Goal: Task Accomplishment & Management: Use online tool/utility

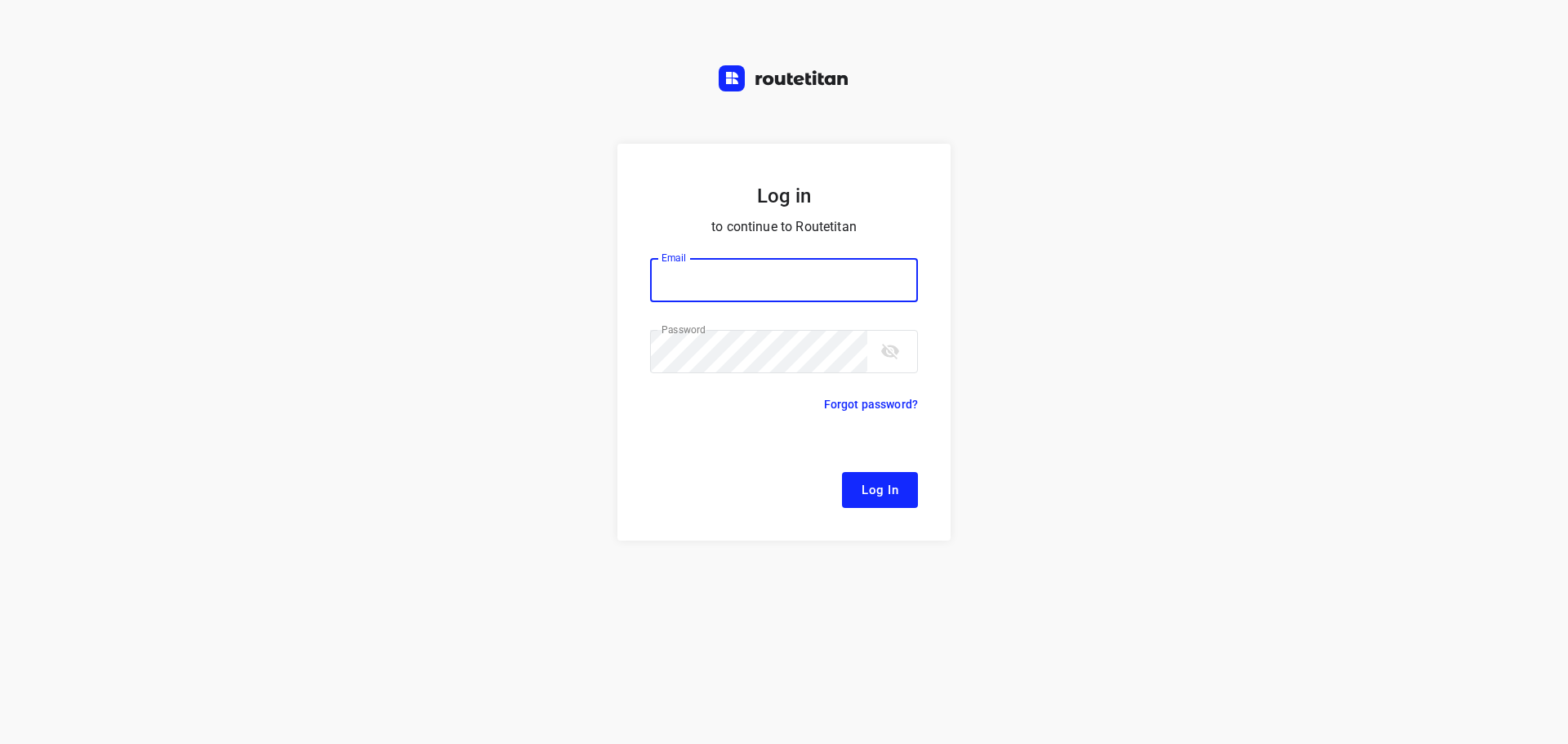
type input "[EMAIL_ADDRESS][DOMAIN_NAME]"
click at [886, 495] on span "Log In" at bounding box center [880, 490] width 37 height 22
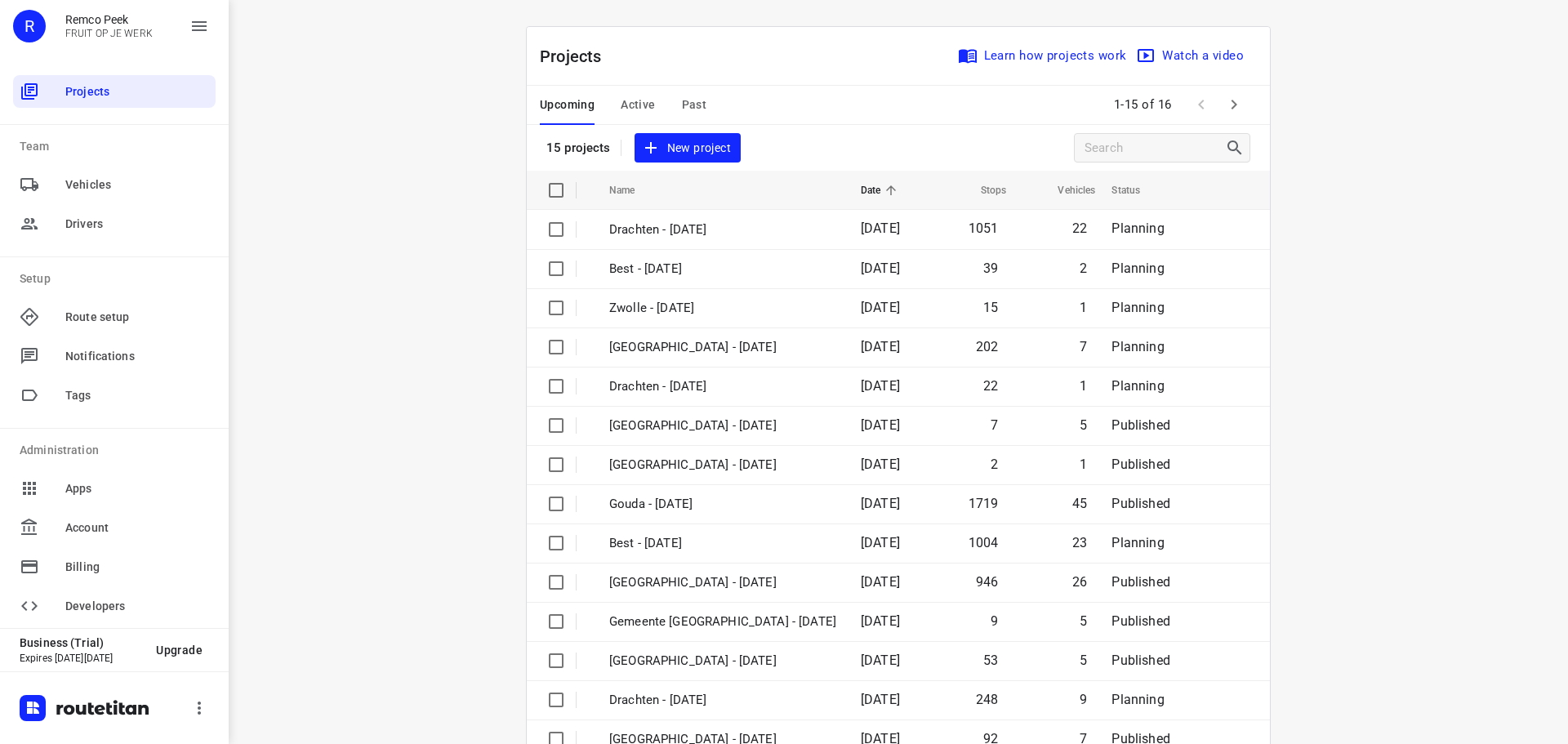
click at [359, 105] on div "i © 2025 Routetitan , © Stadia Maps , © OpenMapTiles © OpenStreetMap contributo…" at bounding box center [898, 372] width 1339 height 744
click at [417, 104] on div "i © 2025 Routetitan , © Stadia Maps , © OpenMapTiles © OpenStreetMap contributo…" at bounding box center [898, 372] width 1339 height 744
click at [640, 104] on span "Active" at bounding box center [638, 105] width 35 height 21
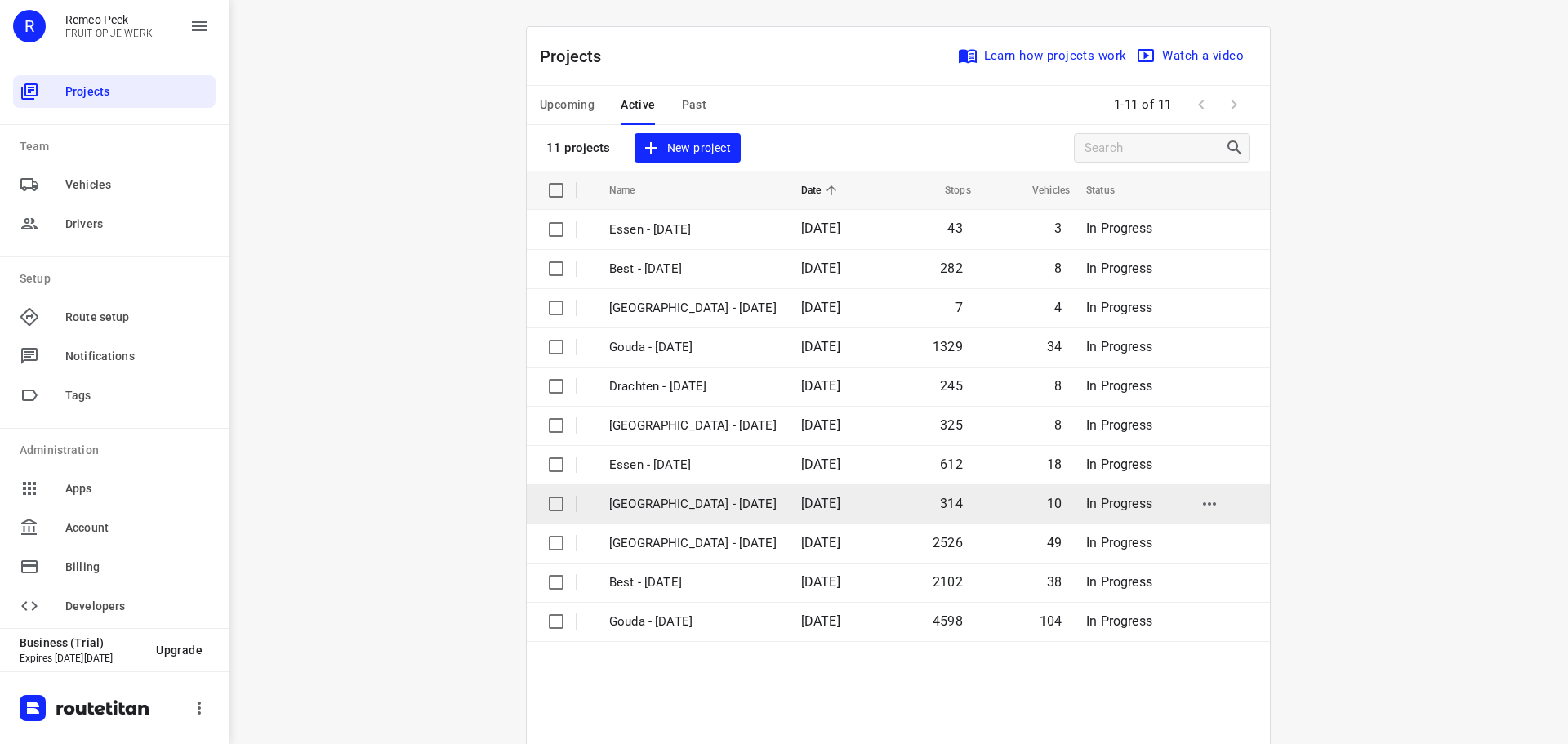
click at [695, 495] on p "[GEOGRAPHIC_DATA] - [DATE]" at bounding box center [693, 505] width 168 height 19
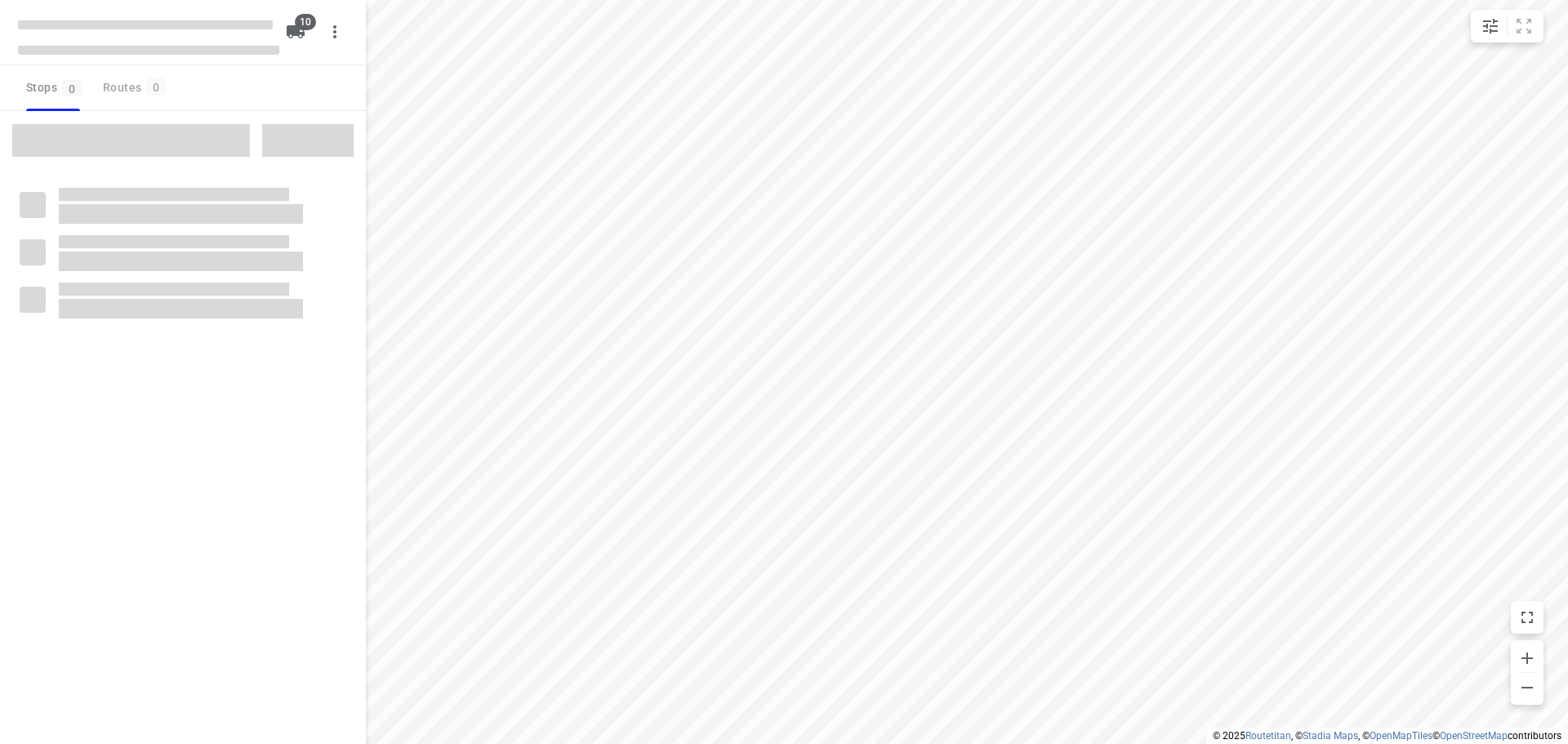
type input "distance"
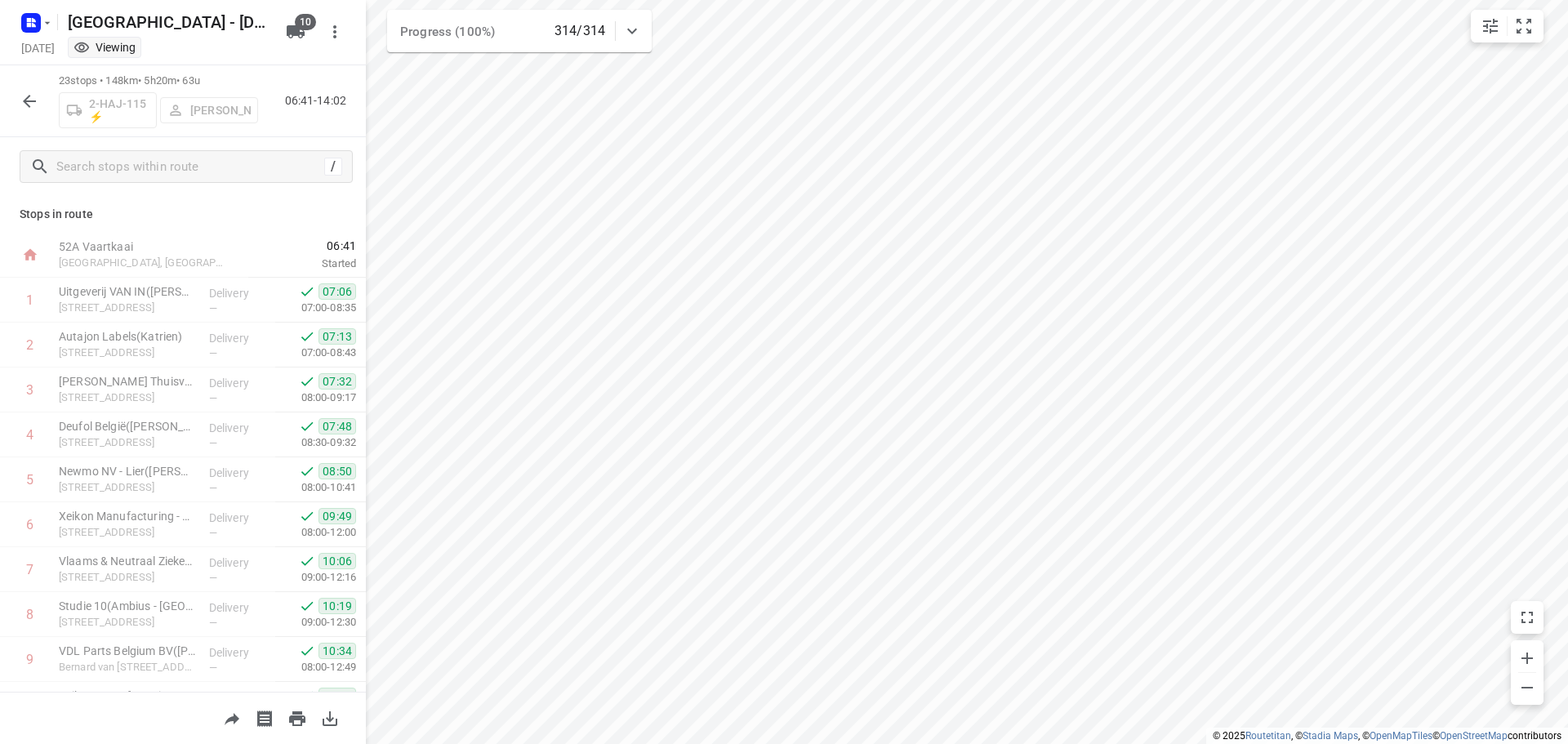
click at [46, 103] on div "23 stops • 148km • 5h20m • 63u 2-HAJ-115 ⚡ [PERSON_NAME] 06:41-14:02" at bounding box center [182, 101] width 366 height 72
click at [29, 98] on icon "button" at bounding box center [29, 101] width 20 height 20
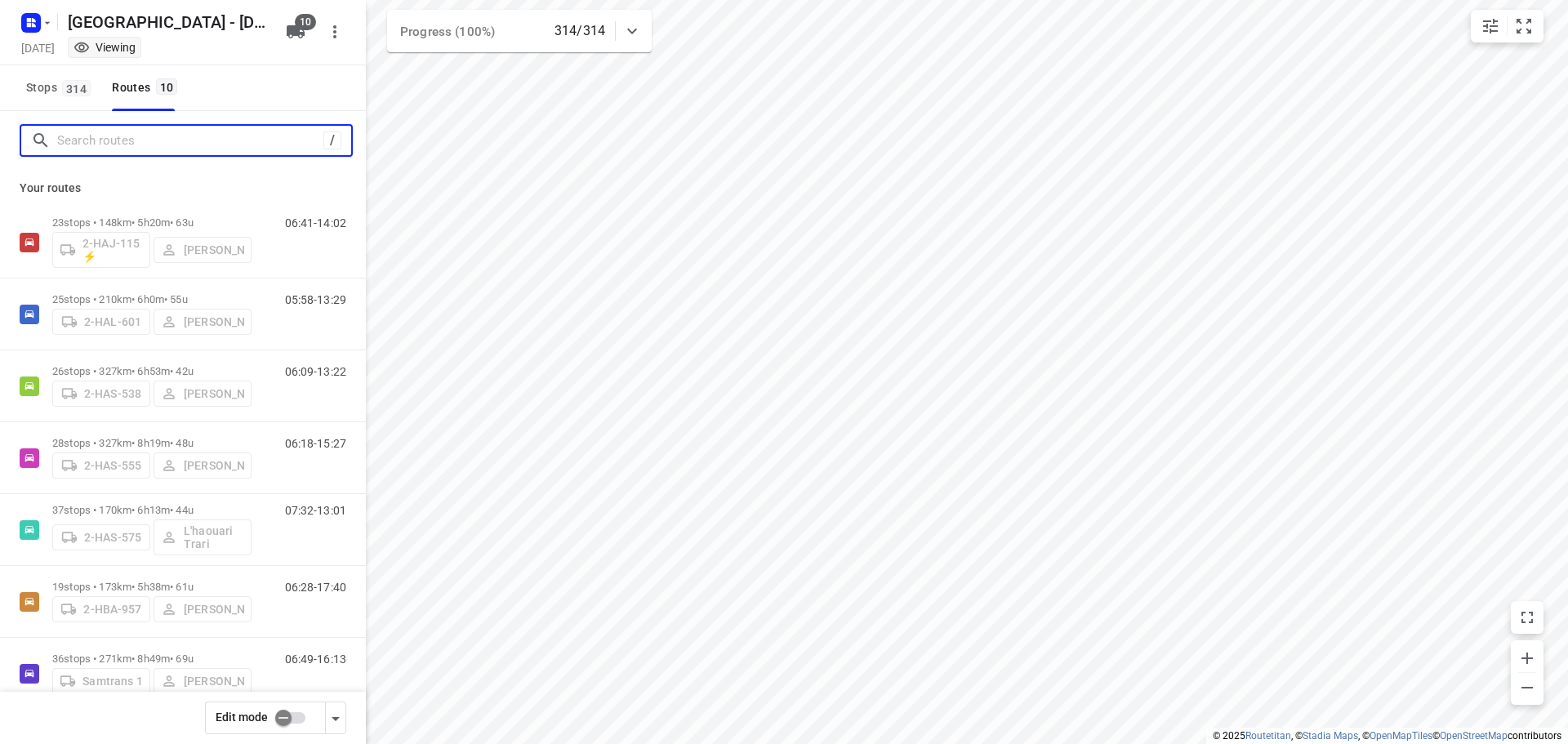
click at [154, 150] on input "Search routes" at bounding box center [190, 140] width 266 height 25
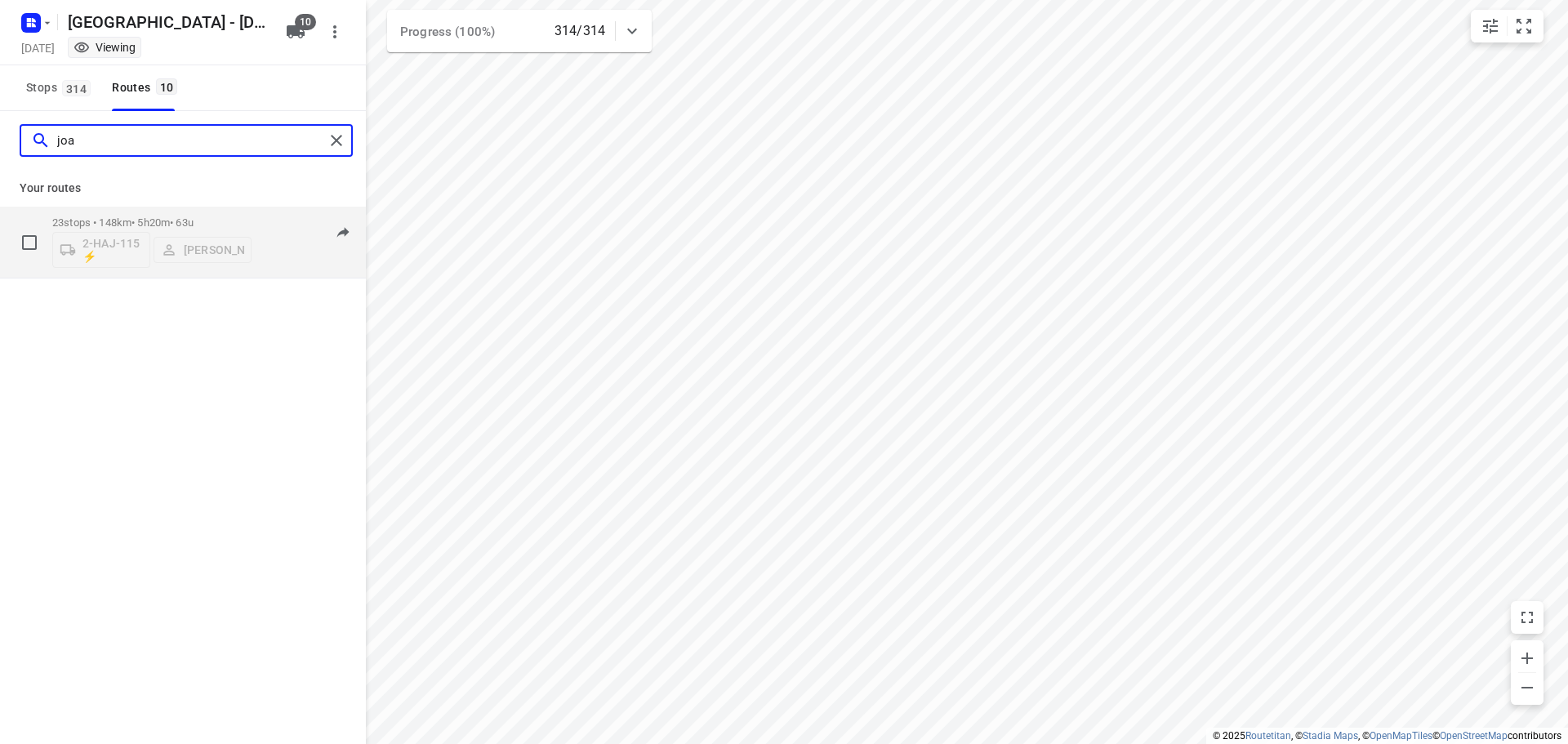
type input "joa"
click at [191, 224] on p "23 stops • 148km • 5h20m • 63u" at bounding box center [151, 222] width 200 height 12
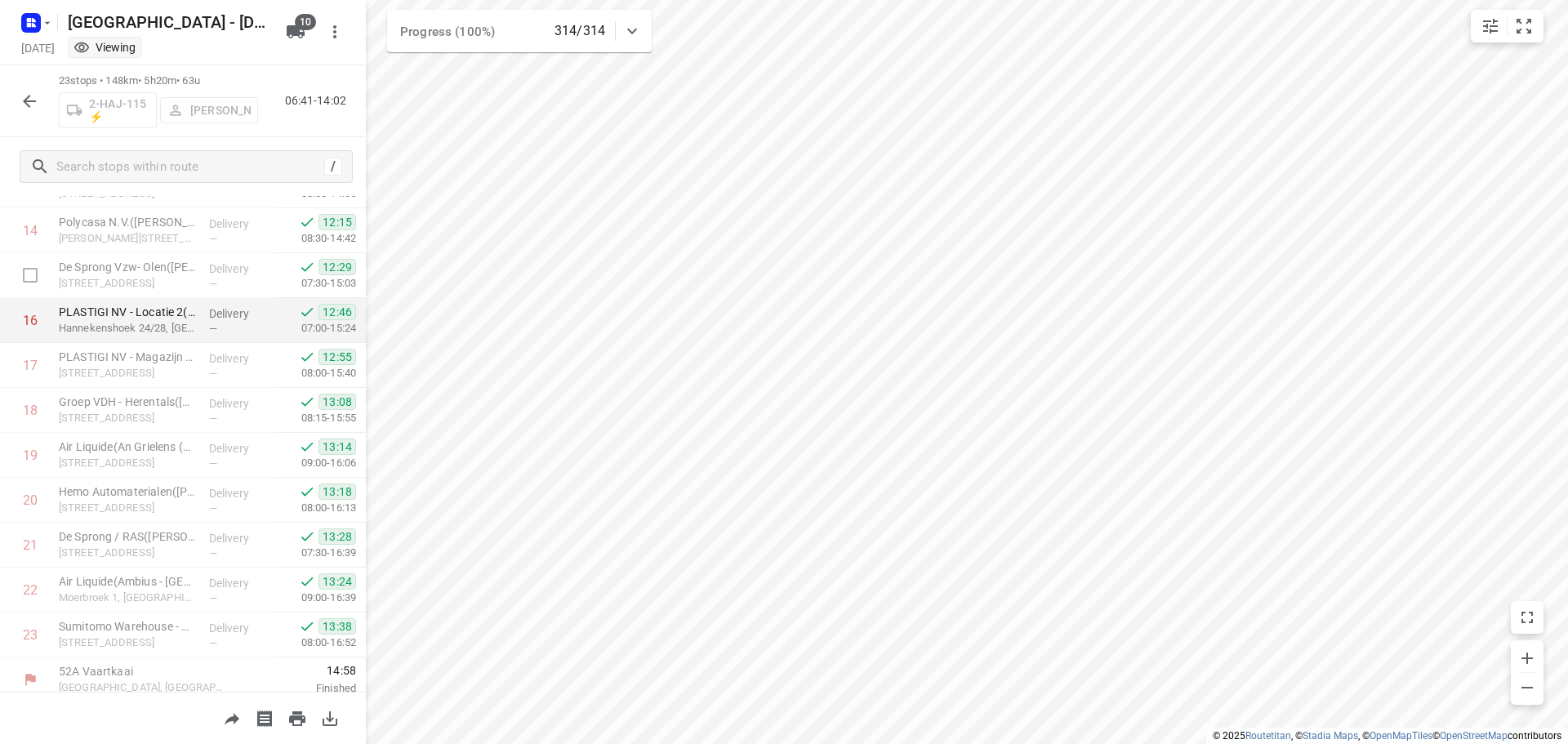
scroll to position [664, 0]
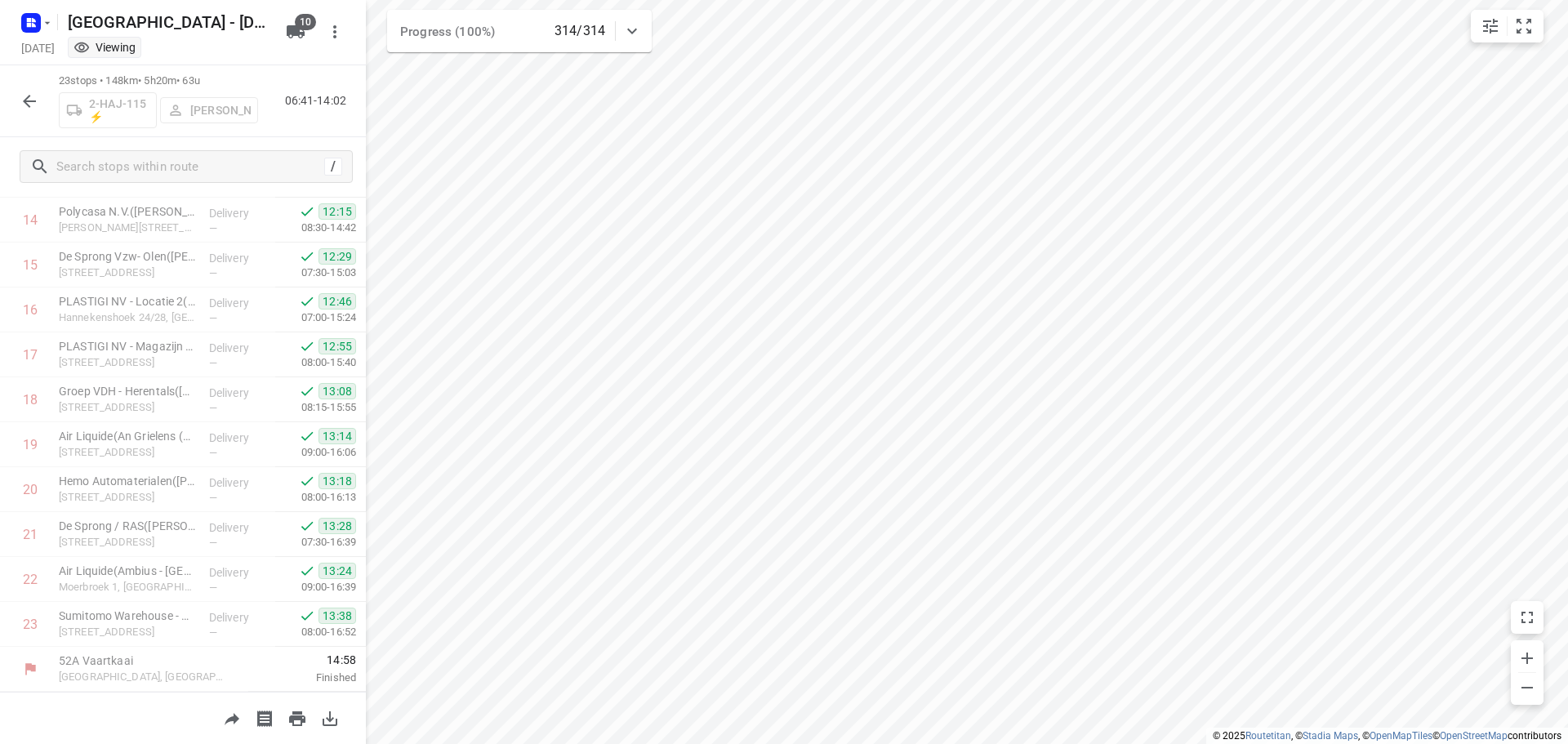
click at [29, 101] on icon "button" at bounding box center [29, 101] width 13 height 13
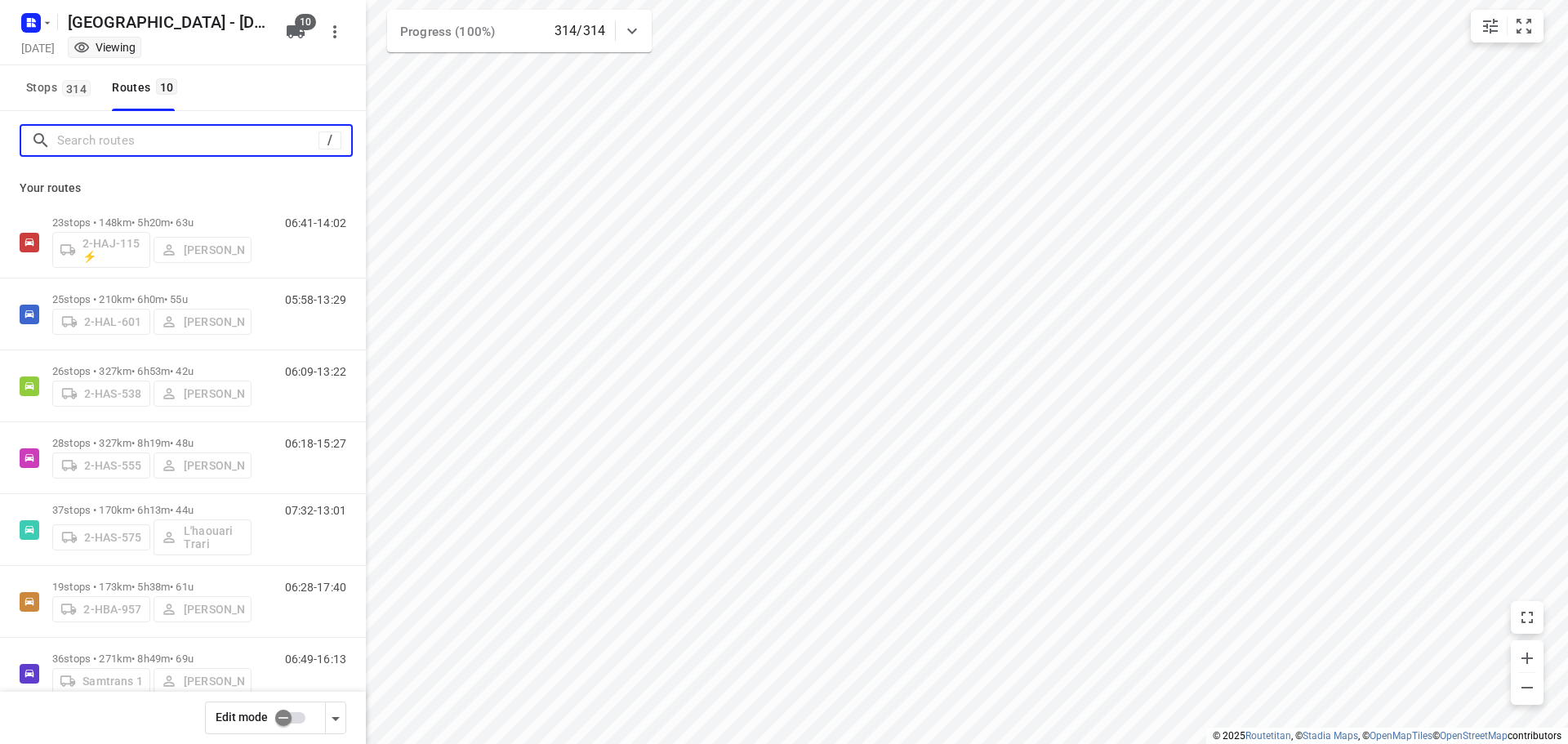
click at [199, 144] on input "Search routes" at bounding box center [188, 140] width 261 height 25
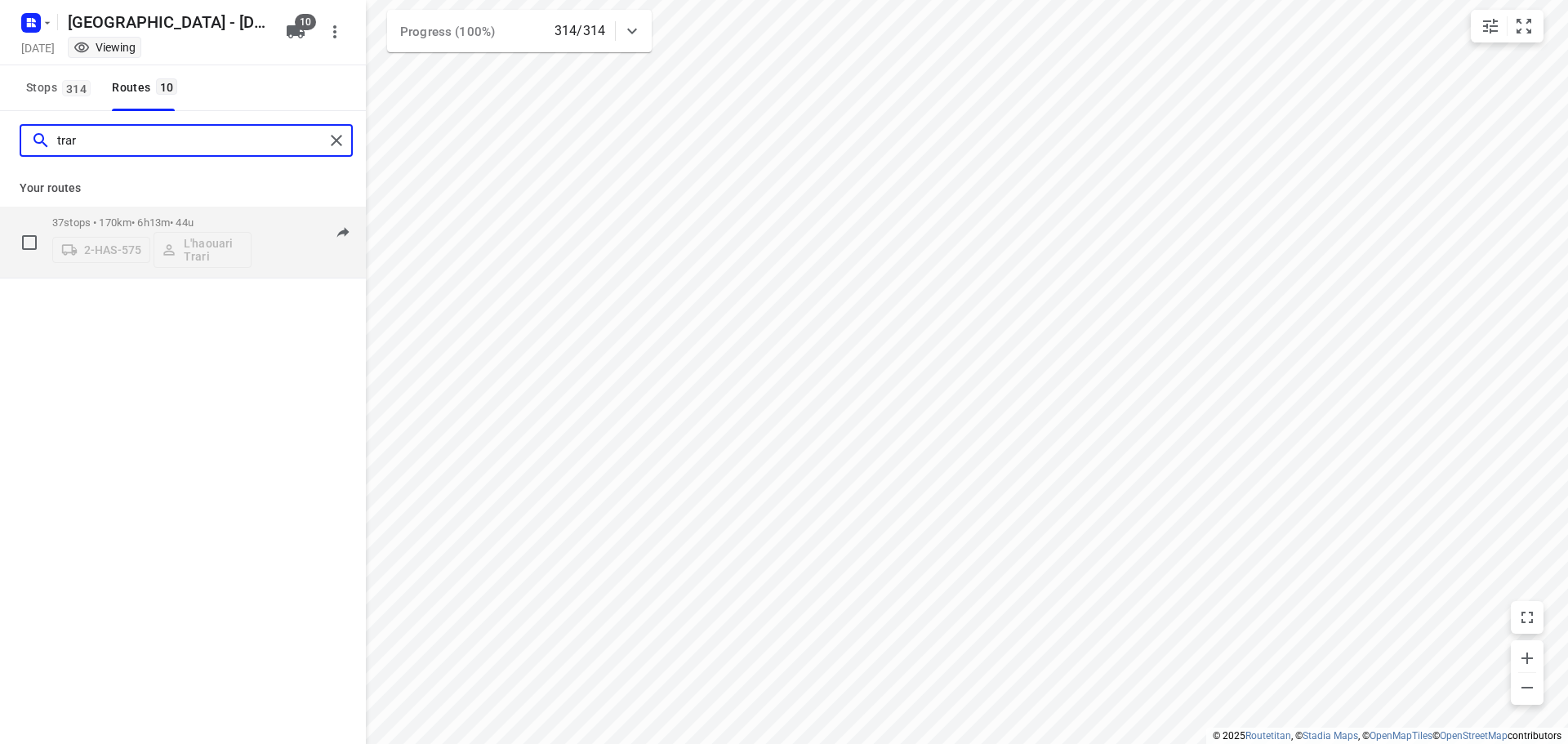
type input "trar"
click at [165, 216] on p "37 stops • 170km • 6h13m • 44u" at bounding box center [151, 222] width 200 height 12
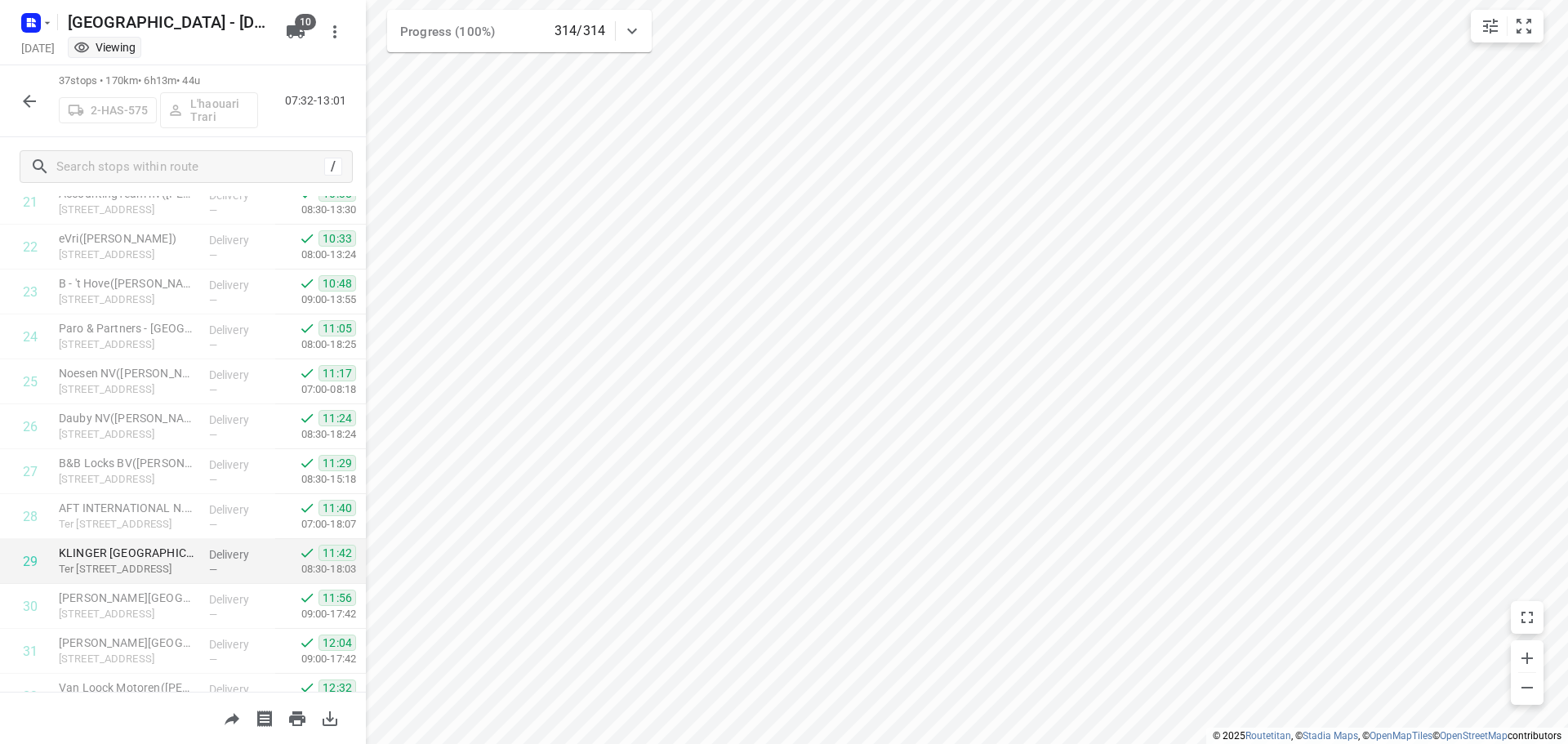
scroll to position [1293, 0]
